Goal: Task Accomplishment & Management: Use online tool/utility

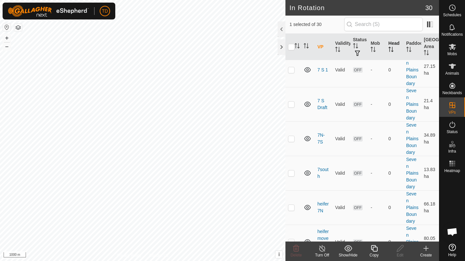
scroll to position [21, 0]
click at [425, 250] on icon at bounding box center [426, 248] width 8 height 8
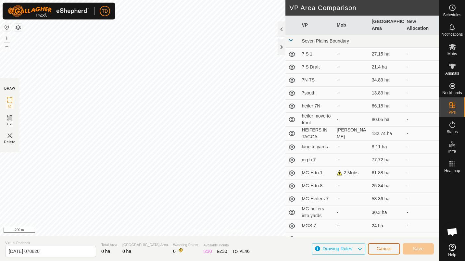
click at [383, 248] on span "Cancel" at bounding box center [383, 248] width 15 height 5
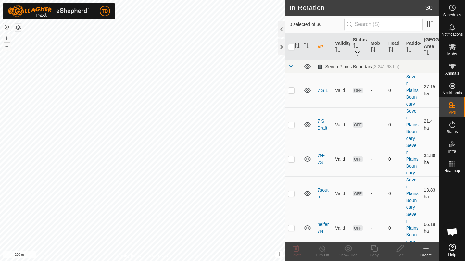
checkbox input "true"
click at [372, 252] on div "Copy" at bounding box center [374, 255] width 26 height 6
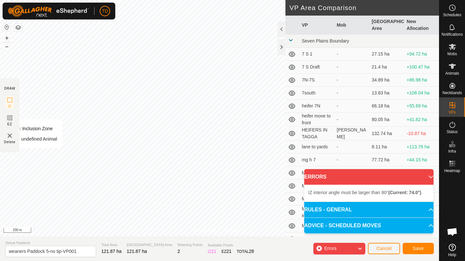
click at [17, 146] on div "Privacy Policy Contact Us Type: Inclusion Zone undefined Animal + – ⇧ i This ap…" at bounding box center [219, 130] width 439 height 261
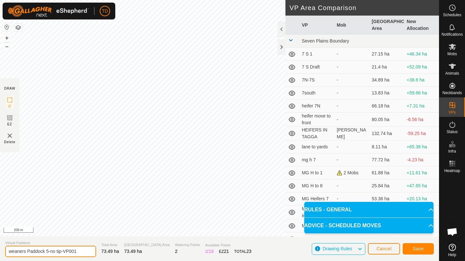
click at [75, 251] on input "weaners Paddock 5-no tip-VP001" at bounding box center [50, 251] width 91 height 11
type input "weaners Paddock 5 yards"
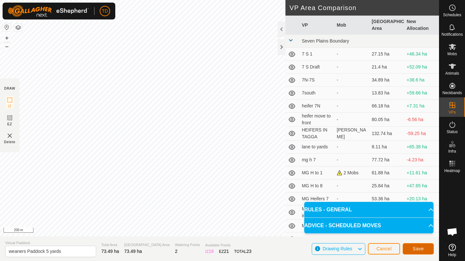
click at [422, 252] on button "Save" at bounding box center [417, 248] width 31 height 11
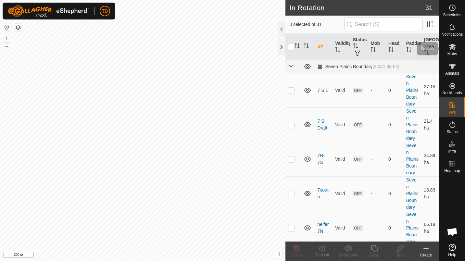
click at [461, 41] on div "Mobs" at bounding box center [452, 48] width 26 height 19
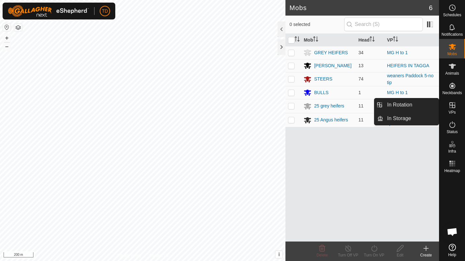
click at [453, 105] on icon at bounding box center [452, 105] width 6 height 6
click at [450, 106] on icon at bounding box center [452, 105] width 8 height 8
click at [406, 104] on link "In Rotation" at bounding box center [410, 104] width 55 height 13
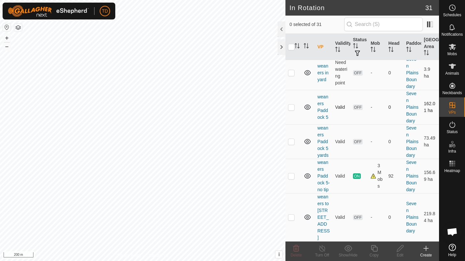
scroll to position [1103, 0]
click at [321, 153] on link "weaners Paddock 5 yards" at bounding box center [322, 141] width 11 height 32
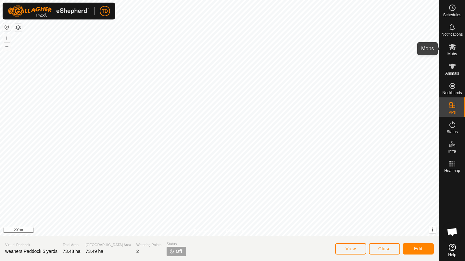
click at [454, 52] on span "Mobs" at bounding box center [451, 54] width 9 height 4
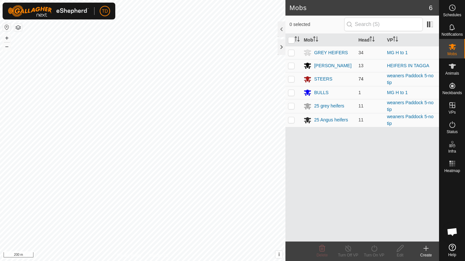
click at [291, 79] on p-checkbox at bounding box center [291, 78] width 6 height 5
checkbox input "true"
click at [292, 107] on p-checkbox at bounding box center [291, 105] width 6 height 5
checkbox input "true"
click at [291, 119] on p-checkbox at bounding box center [291, 119] width 6 height 5
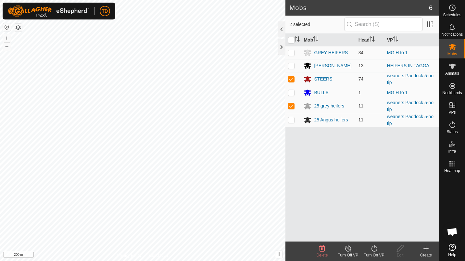
checkbox input "true"
click at [381, 252] on turn-on-svg-icon at bounding box center [374, 248] width 26 height 8
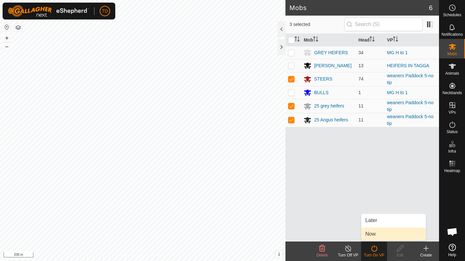
click at [383, 236] on link "Now" at bounding box center [393, 233] width 64 height 13
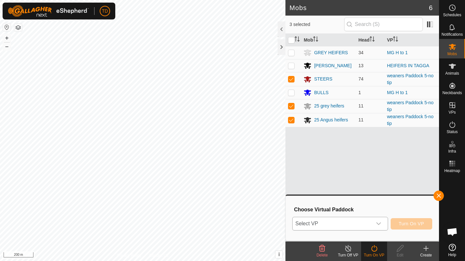
click at [379, 224] on icon "dropdown trigger" at bounding box center [378, 223] width 5 height 5
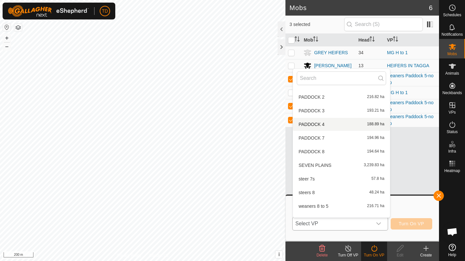
scroll to position [307, 0]
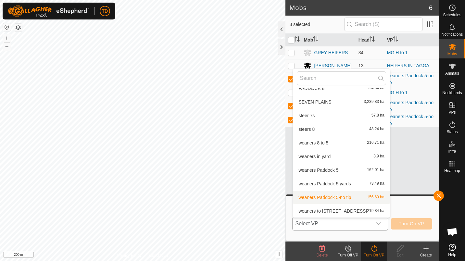
click at [328, 197] on span "weaners Paddock 5-no tip" at bounding box center [324, 197] width 53 height 5
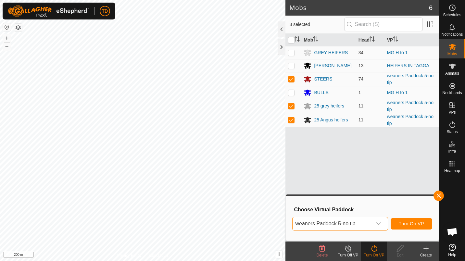
click at [364, 222] on span "weaners Paddock 5-no tip" at bounding box center [331, 223] width 79 height 13
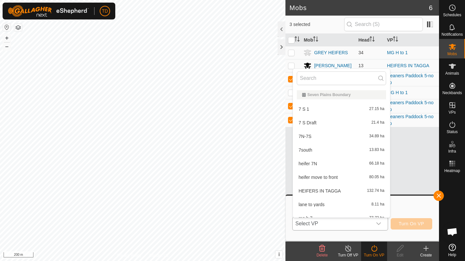
scroll to position [293, 0]
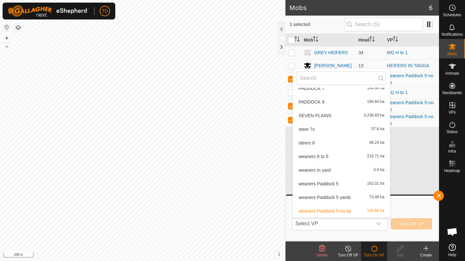
click at [327, 197] on li "weaners Paddock 5 yards 73.49 ha" at bounding box center [341, 197] width 97 height 13
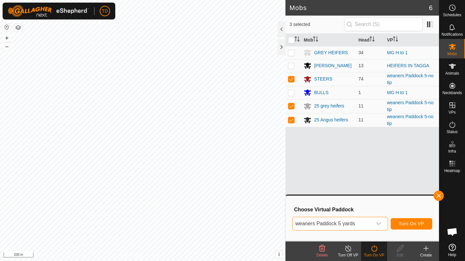
click at [380, 225] on icon "dropdown trigger" at bounding box center [378, 223] width 5 height 5
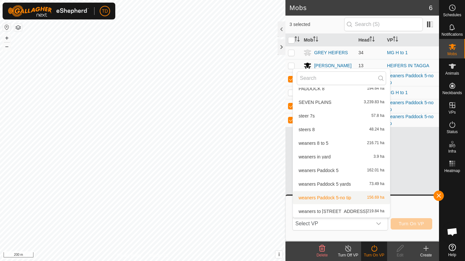
scroll to position [307, 0]
click at [345, 184] on li "weaners Paddock 5 yards 73.49 ha" at bounding box center [341, 183] width 97 height 13
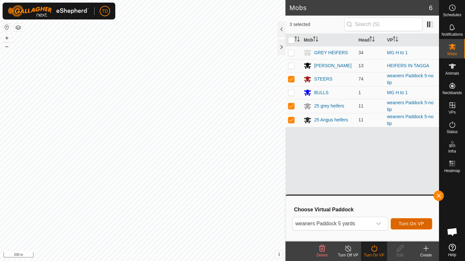
click at [414, 221] on span "Turn On VP" at bounding box center [410, 223] width 25 height 5
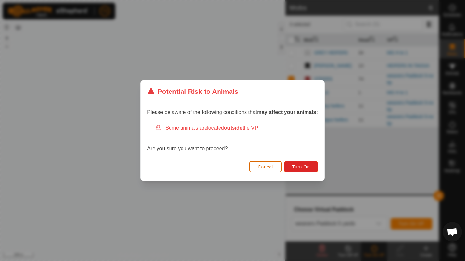
click at [269, 168] on span "Cancel" at bounding box center [265, 166] width 15 height 5
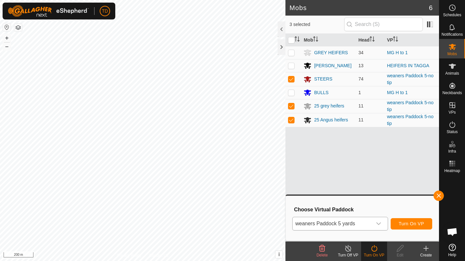
click at [377, 221] on icon "dropdown trigger" at bounding box center [378, 223] width 5 height 5
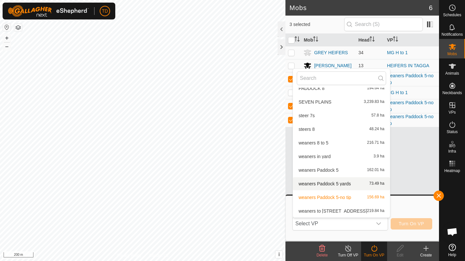
click at [340, 184] on li "weaners Paddock 5 yards 73.49 ha" at bounding box center [341, 183] width 97 height 13
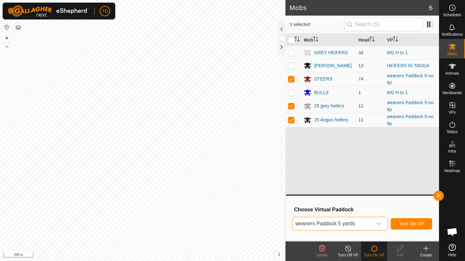
click at [383, 226] on div "dropdown trigger" at bounding box center [378, 223] width 13 height 13
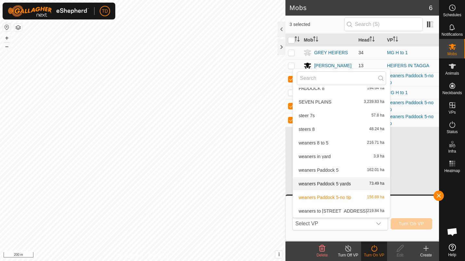
click at [347, 213] on span "weaners to [STREET_ADDRESS]" at bounding box center [332, 211] width 68 height 5
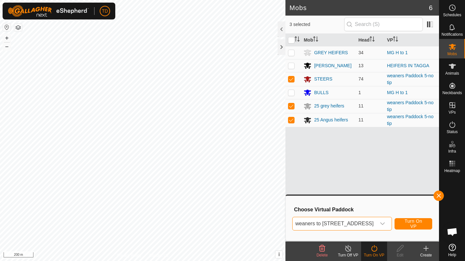
click at [372, 225] on span "weaners to [STREET_ADDRESS]" at bounding box center [333, 223] width 83 height 13
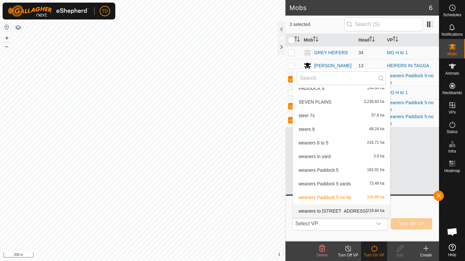
click at [350, 187] on div "weaners Paddock 5 yards 73.49 ha" at bounding box center [341, 184] width 89 height 8
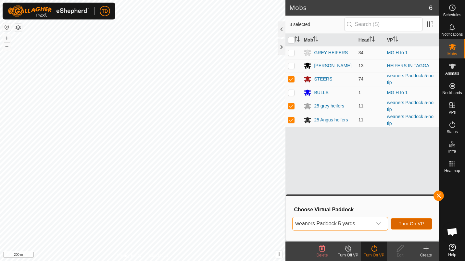
click at [411, 226] on span "Turn On VP" at bounding box center [410, 223] width 25 height 5
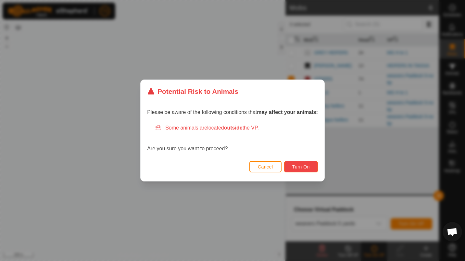
click at [299, 168] on span "Turn On" at bounding box center [301, 166] width 18 height 5
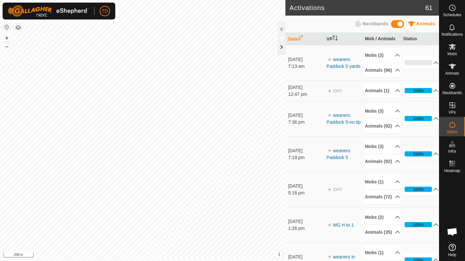
click at [284, 49] on div at bounding box center [281, 47] width 8 height 16
